Goal: Task Accomplishment & Management: Manage account settings

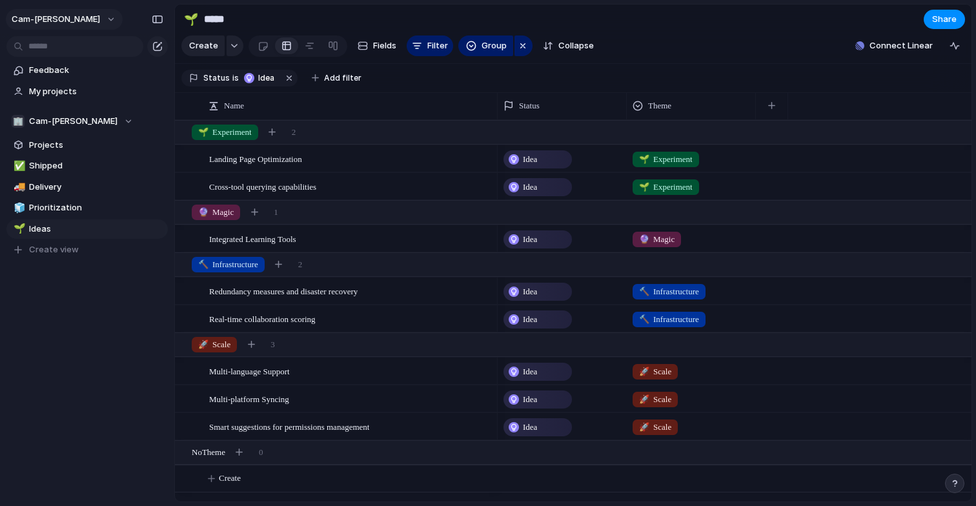
click at [39, 23] on span "cam-[PERSON_NAME]" at bounding box center [56, 19] width 88 height 13
click at [41, 48] on span "Settings" at bounding box center [48, 48] width 36 height 13
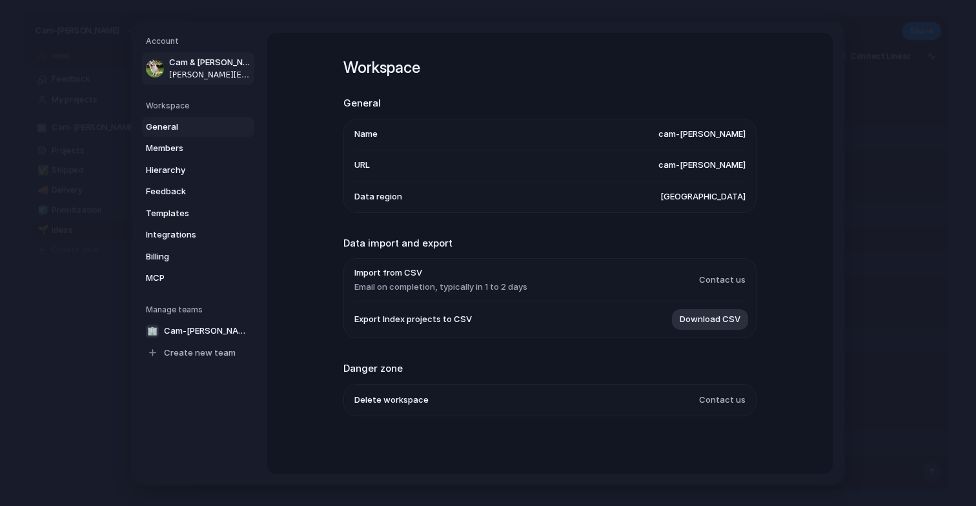
click at [251, 59] on span "Cam & [PERSON_NAME]" at bounding box center [210, 62] width 83 height 13
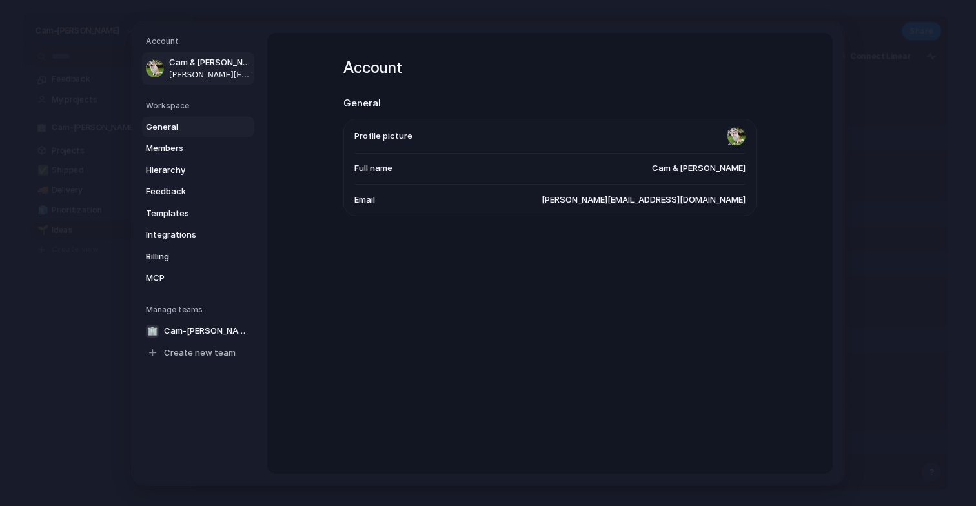
click at [190, 127] on span "General" at bounding box center [187, 126] width 83 height 13
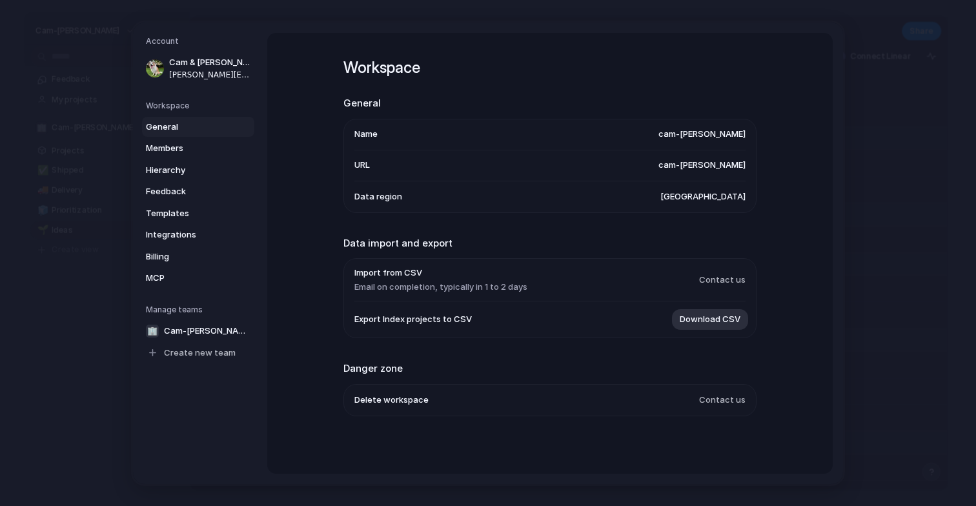
click at [733, 196] on span "[GEOGRAPHIC_DATA]" at bounding box center [702, 196] width 85 height 13
click at [733, 164] on span "cam-[PERSON_NAME]" at bounding box center [702, 165] width 87 height 13
click at [721, 132] on span "cam-[PERSON_NAME]" at bounding box center [702, 134] width 87 height 13
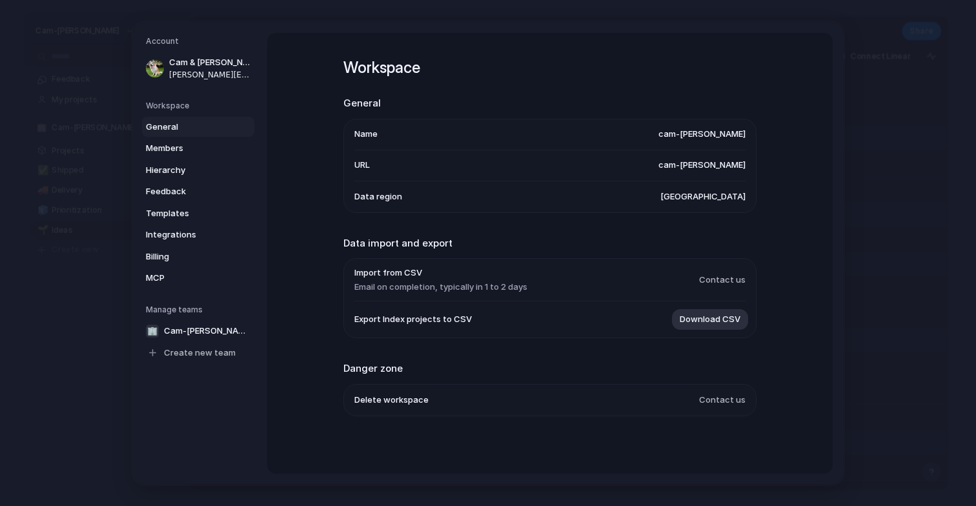
click at [715, 132] on span "cam-[PERSON_NAME]" at bounding box center [702, 134] width 87 height 13
drag, startPoint x: 701, startPoint y: 134, endPoint x: 739, endPoint y: 134, distance: 37.4
click at [739, 134] on li "Name [PERSON_NAME]" at bounding box center [549, 134] width 391 height 31
click at [739, 134] on span "cam-[PERSON_NAME]" at bounding box center [702, 134] width 87 height 13
click at [161, 36] on h5 "Account" at bounding box center [200, 42] width 108 height 12
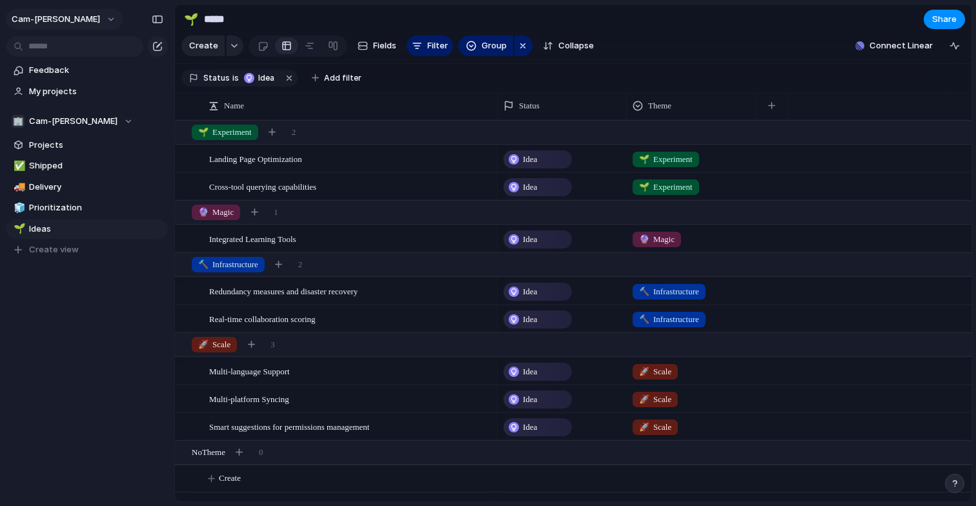
click at [62, 24] on button "cam-[PERSON_NAME]" at bounding box center [64, 19] width 117 height 21
click at [54, 110] on span "Sign out" at bounding box center [47, 110] width 34 height 13
